Goal: Task Accomplishment & Management: Use online tool/utility

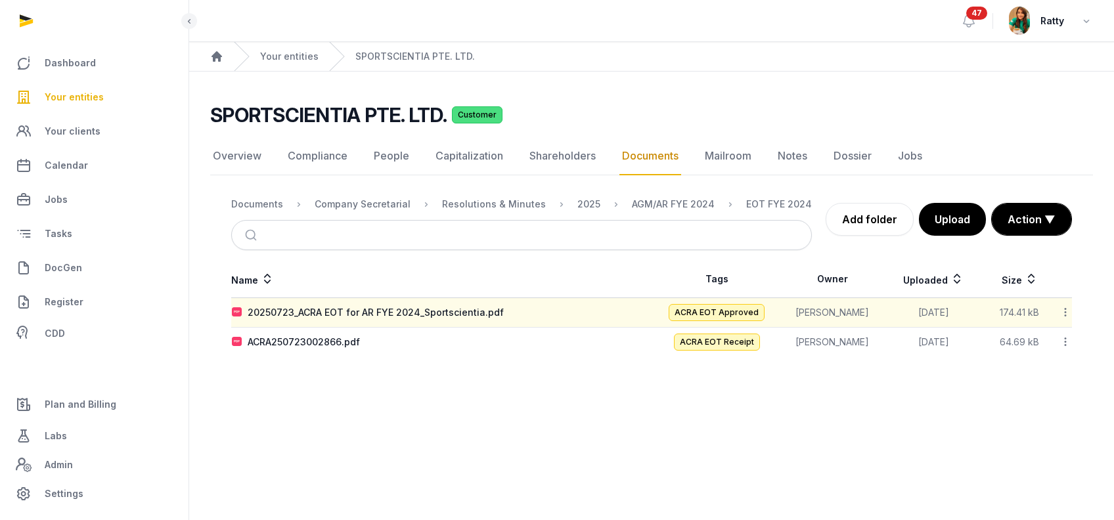
drag, startPoint x: 0, startPoint y: 0, endPoint x: 93, endPoint y: 93, distance: 131.4
click at [93, 93] on span "Your entities" at bounding box center [74, 97] width 59 height 16
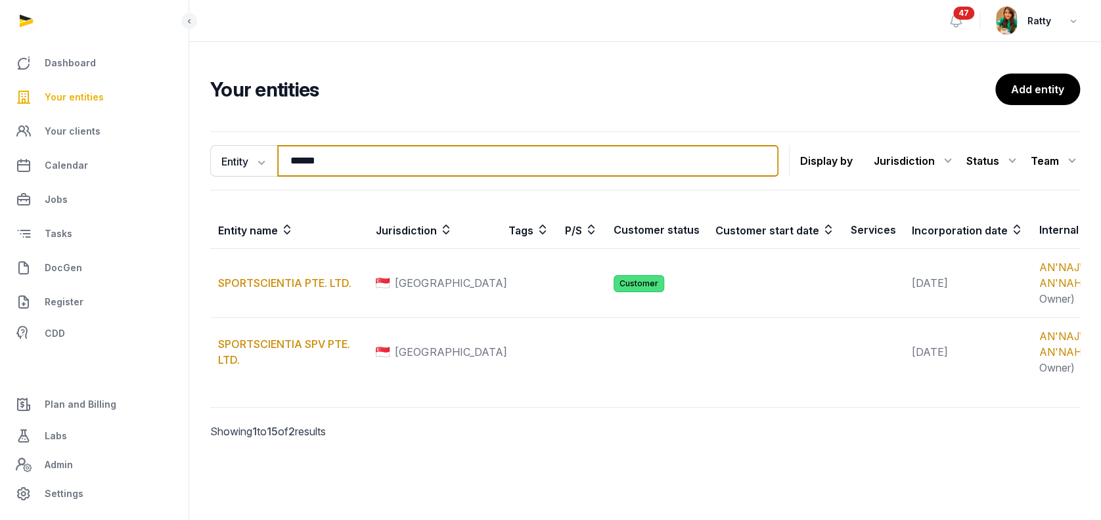
drag, startPoint x: 330, startPoint y: 165, endPoint x: 193, endPoint y: 160, distance: 137.3
click at [195, 163] on div "Entity Entity People Tags Services ****** Search Display by Jurisdiction All ju…" at bounding box center [644, 303] width 911 height 355
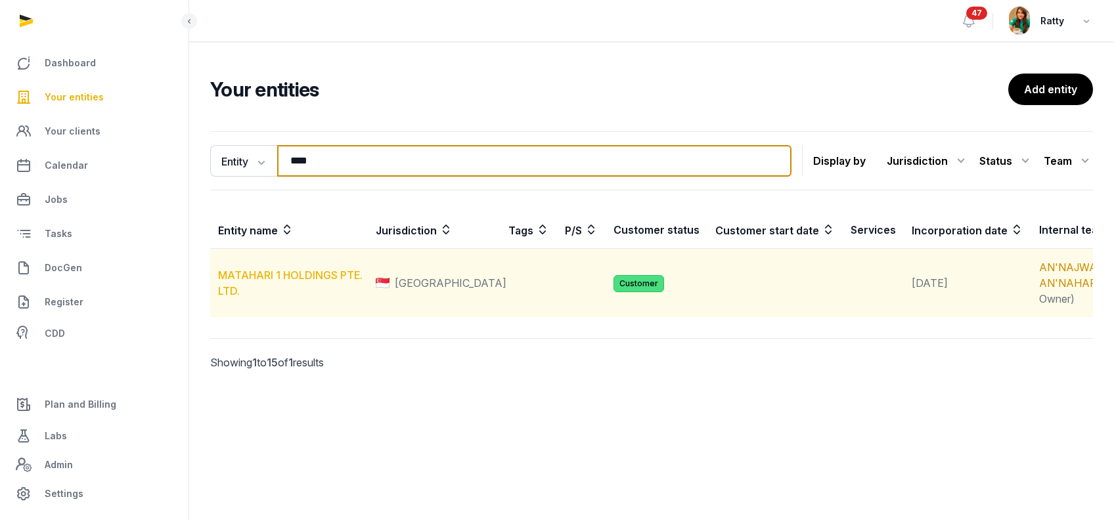
type input "****"
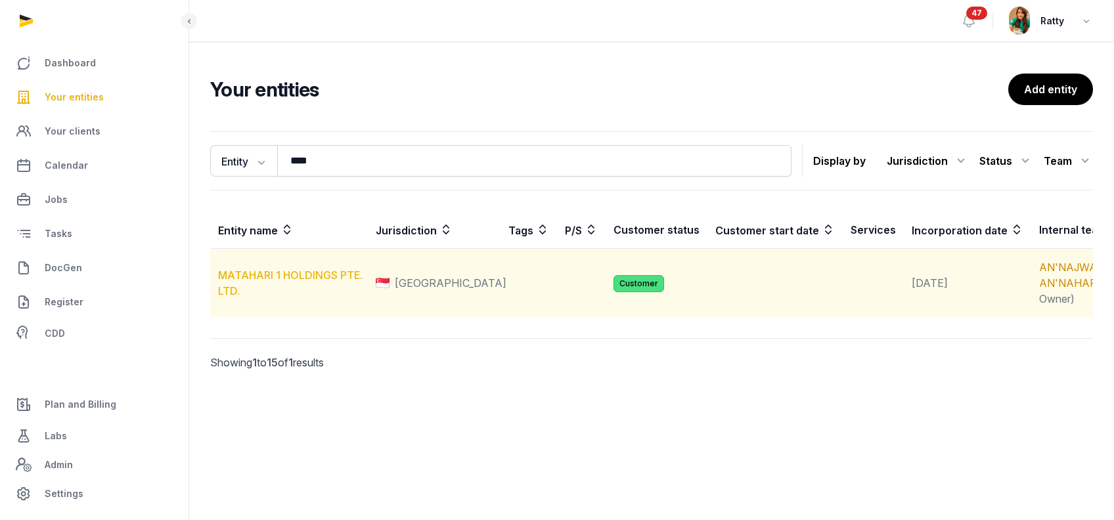
click at [278, 290] on link "MATAHARI 1 HOLDINGS PTE. LTD." at bounding box center [290, 283] width 144 height 29
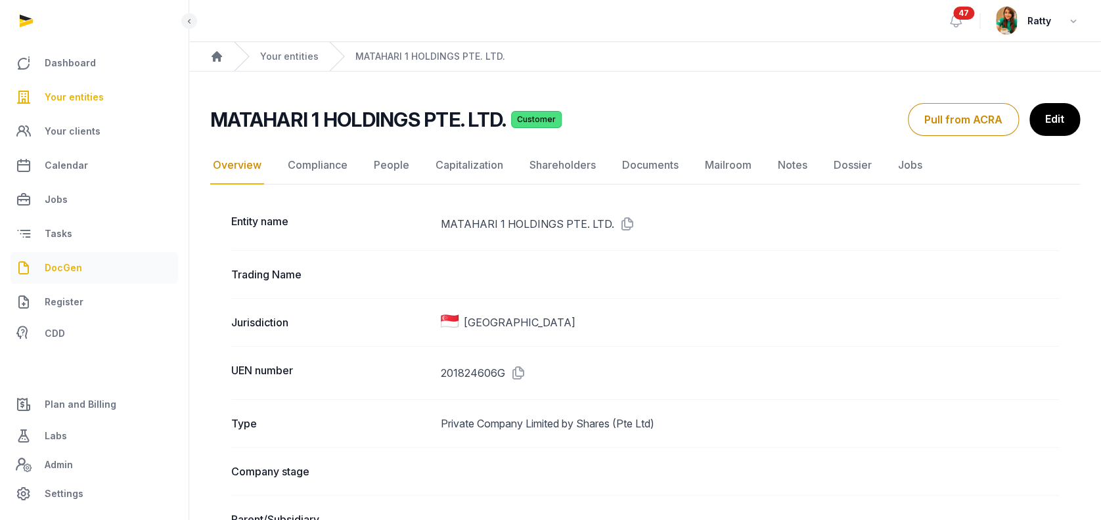
click at [70, 257] on link "DocGen" at bounding box center [94, 268] width 167 height 32
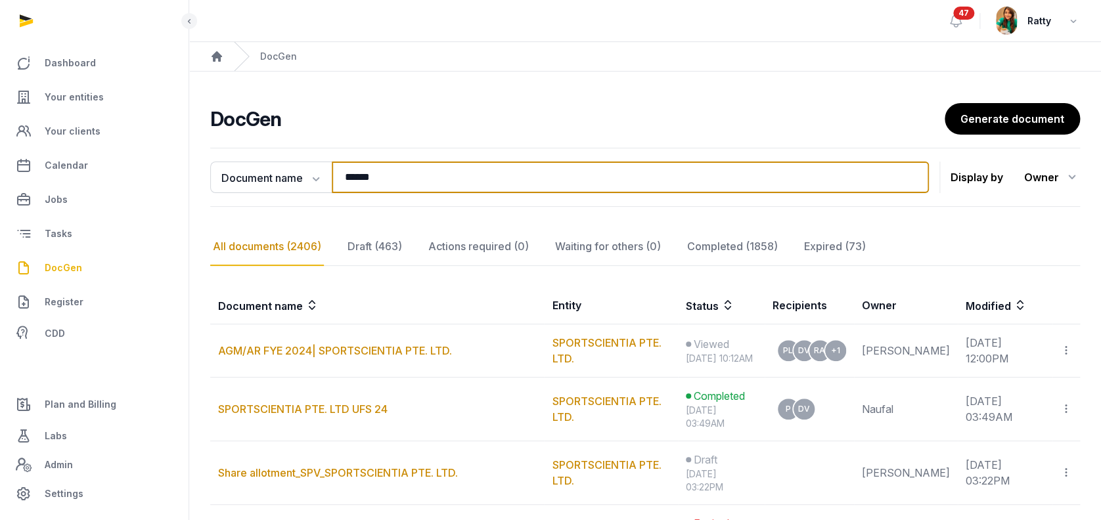
drag, startPoint x: 406, startPoint y: 179, endPoint x: 186, endPoint y: 121, distance: 227.3
click at [186, 121] on div "**********" at bounding box center [550, 464] width 1101 height 928
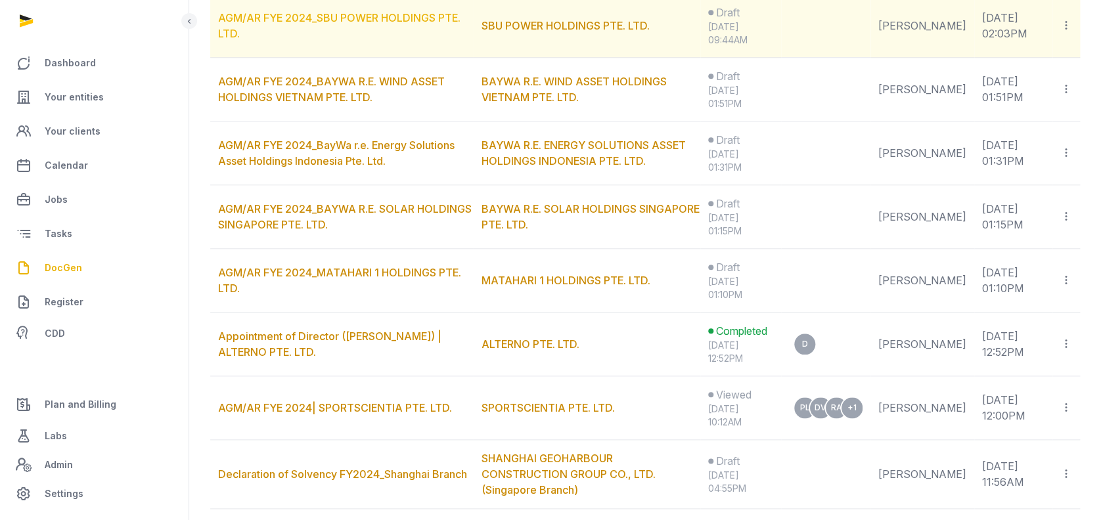
scroll to position [525, 0]
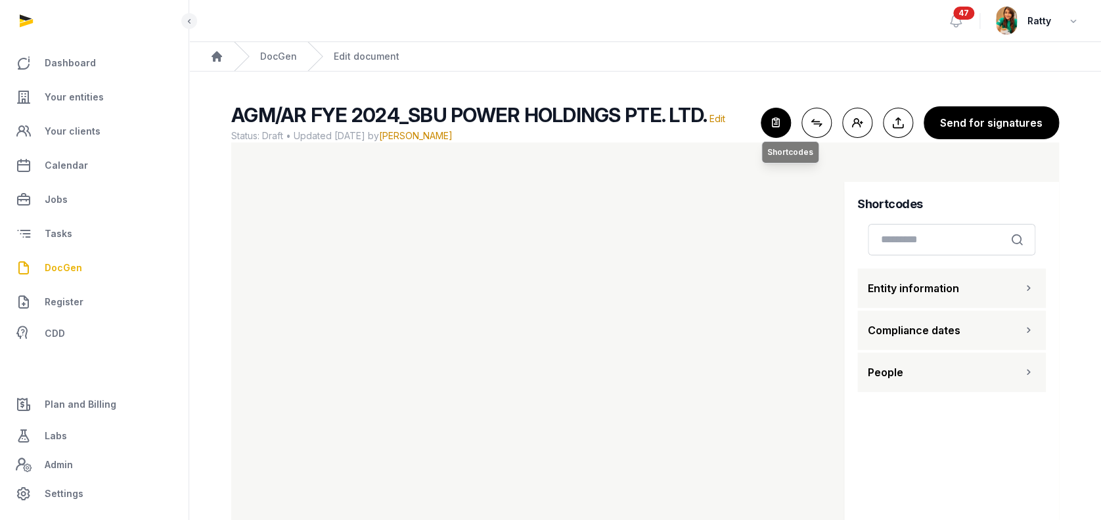
click at [787, 120] on icon "button" at bounding box center [775, 122] width 29 height 29
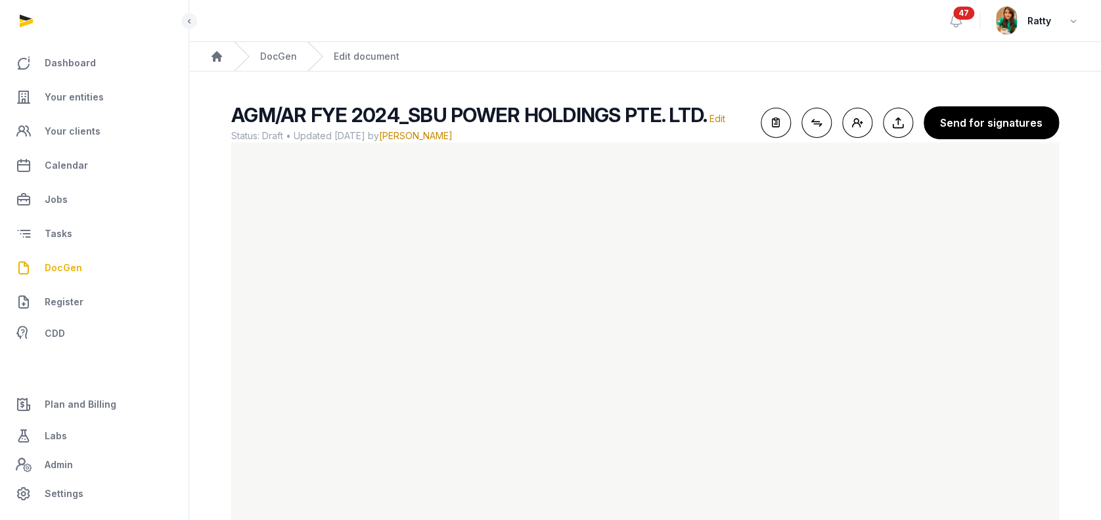
click at [620, 83] on main "AGM/AR FYE 2024_SBU POWER HOLDINGS PTE. LTD. Edit Status: Draft • Updated 2025-…" at bounding box center [644, 315] width 911 height 487
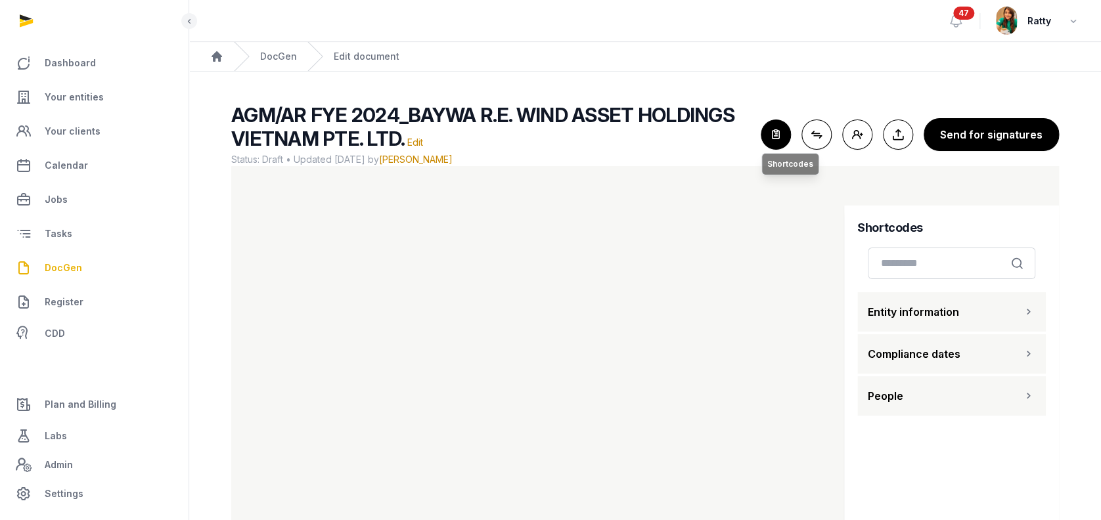
click at [787, 135] on icon "button" at bounding box center [775, 134] width 29 height 29
click at [787, 134] on icon "button" at bounding box center [775, 134] width 29 height 29
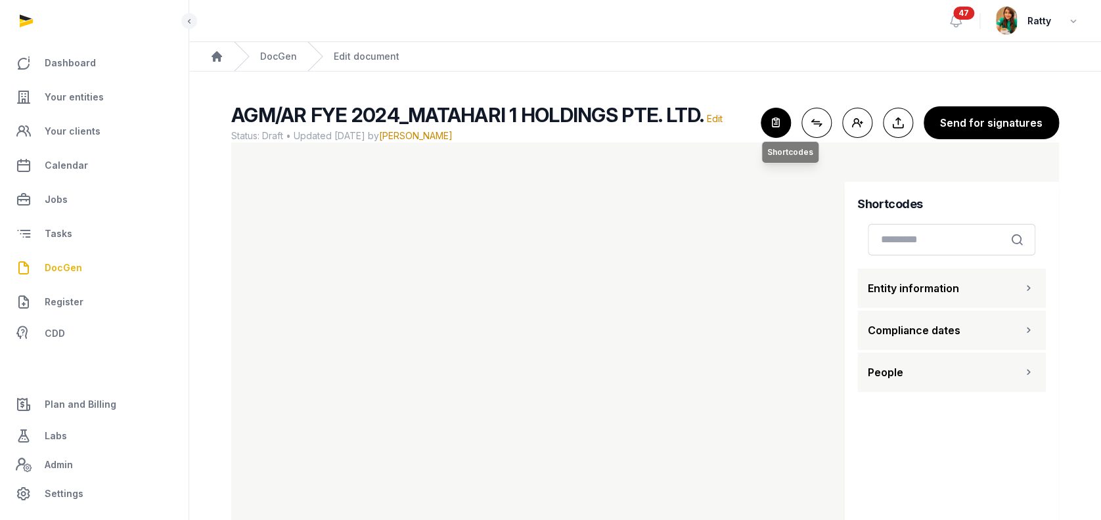
click at [785, 123] on icon "button" at bounding box center [775, 122] width 29 height 29
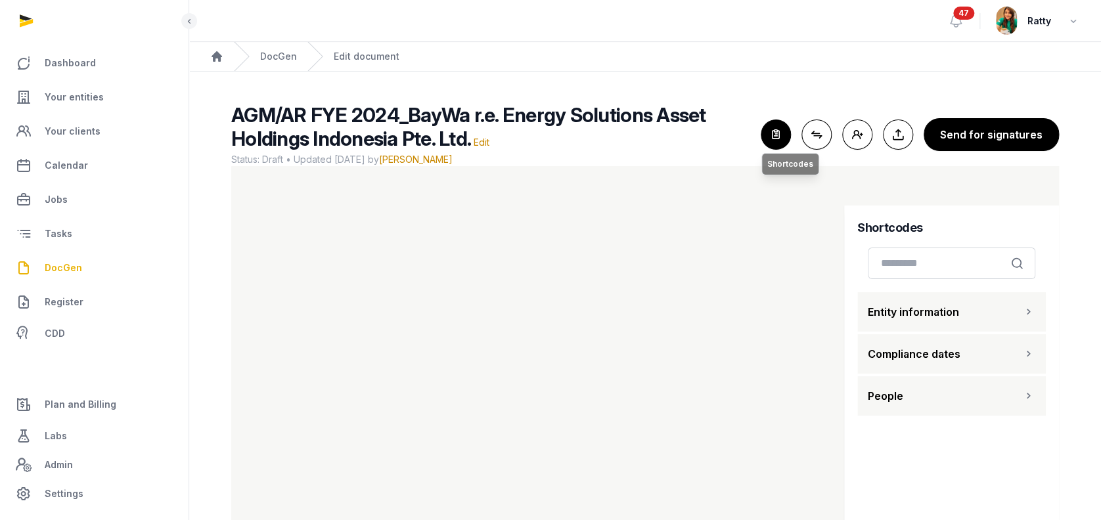
click at [780, 134] on icon "button" at bounding box center [775, 134] width 29 height 29
